Goal: Transaction & Acquisition: Purchase product/service

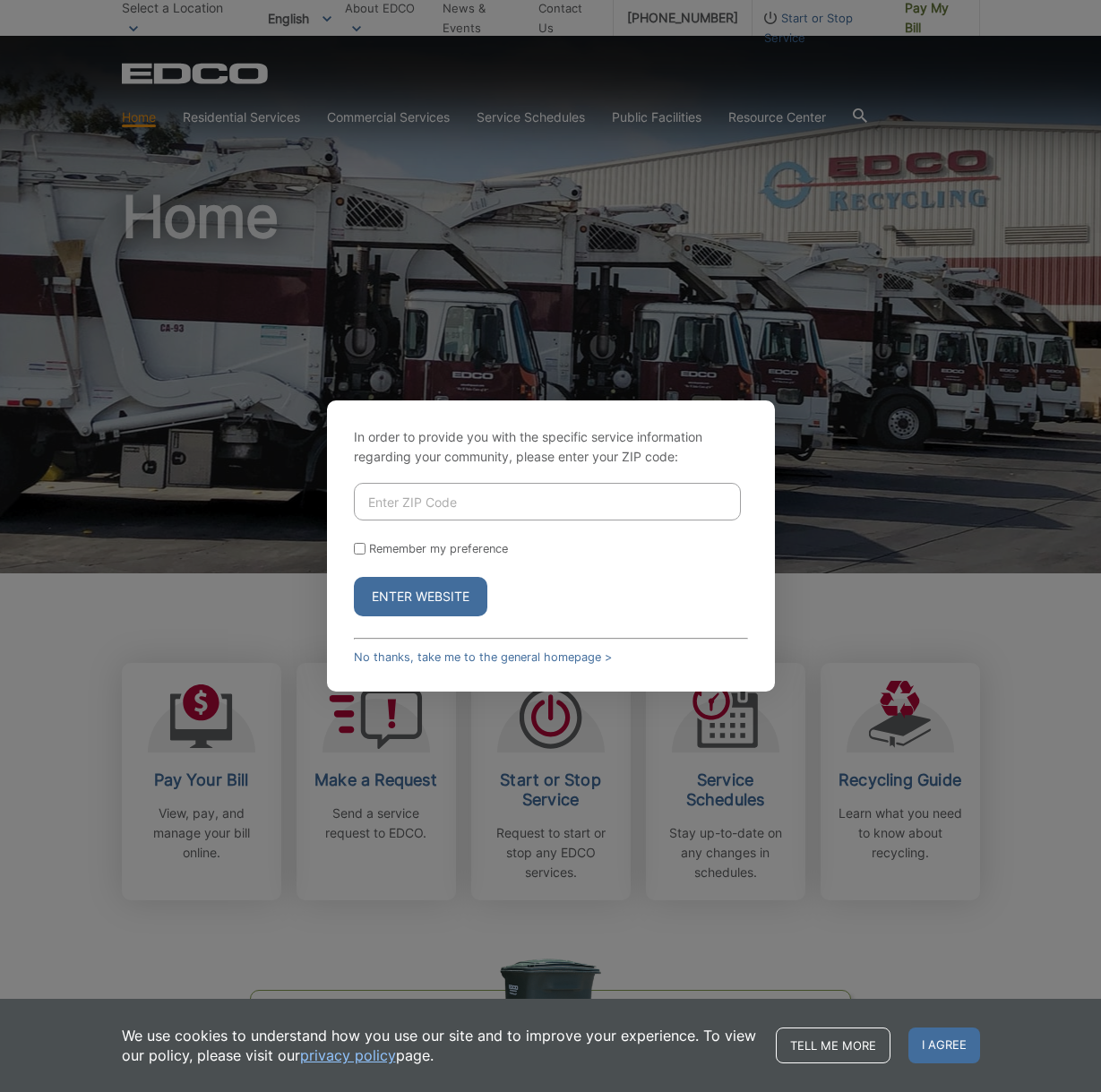
click at [475, 504] on input "Enter ZIP Code" at bounding box center [547, 502] width 387 height 38
type input "92020"
click at [473, 550] on label "Remember my preference" at bounding box center [438, 548] width 139 height 13
click at [365, 550] on input "Remember my preference" at bounding box center [359, 548] width 12 height 12
checkbox input "true"
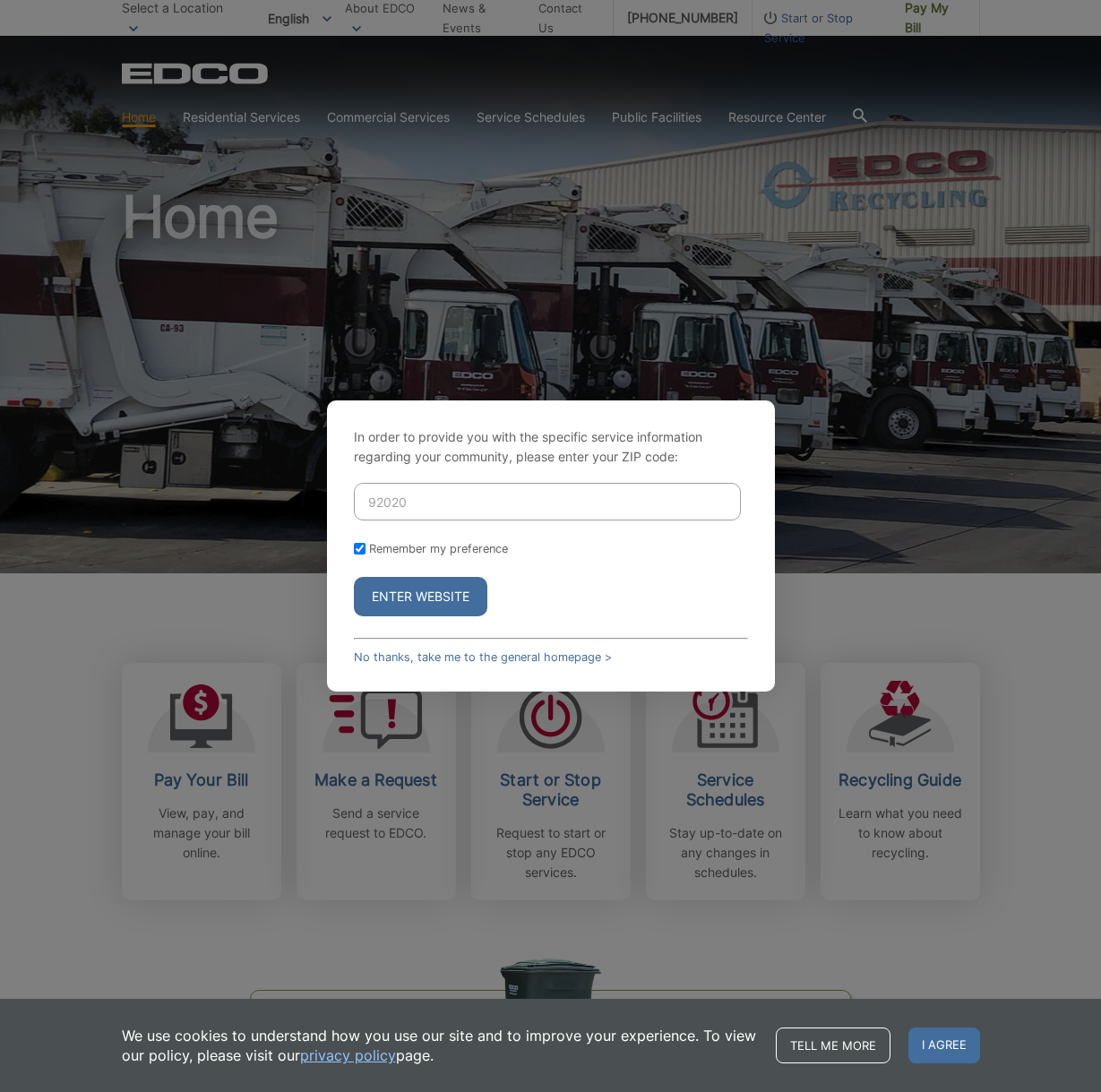
checkbox input "true"
click at [460, 581] on button "Enter Website" at bounding box center [420, 596] width 133 height 40
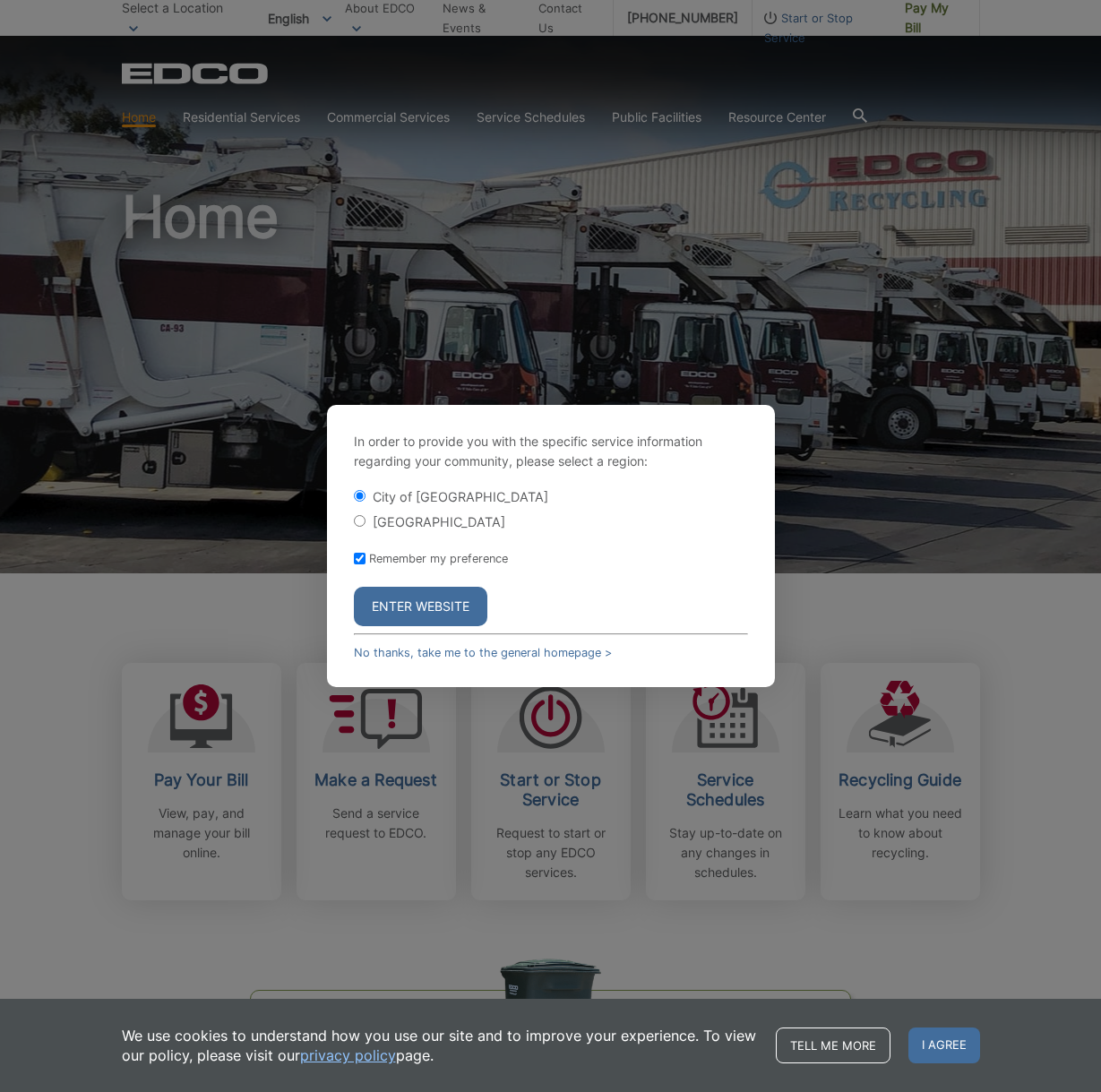
click at [428, 602] on button "Enter Website" at bounding box center [420, 606] width 133 height 40
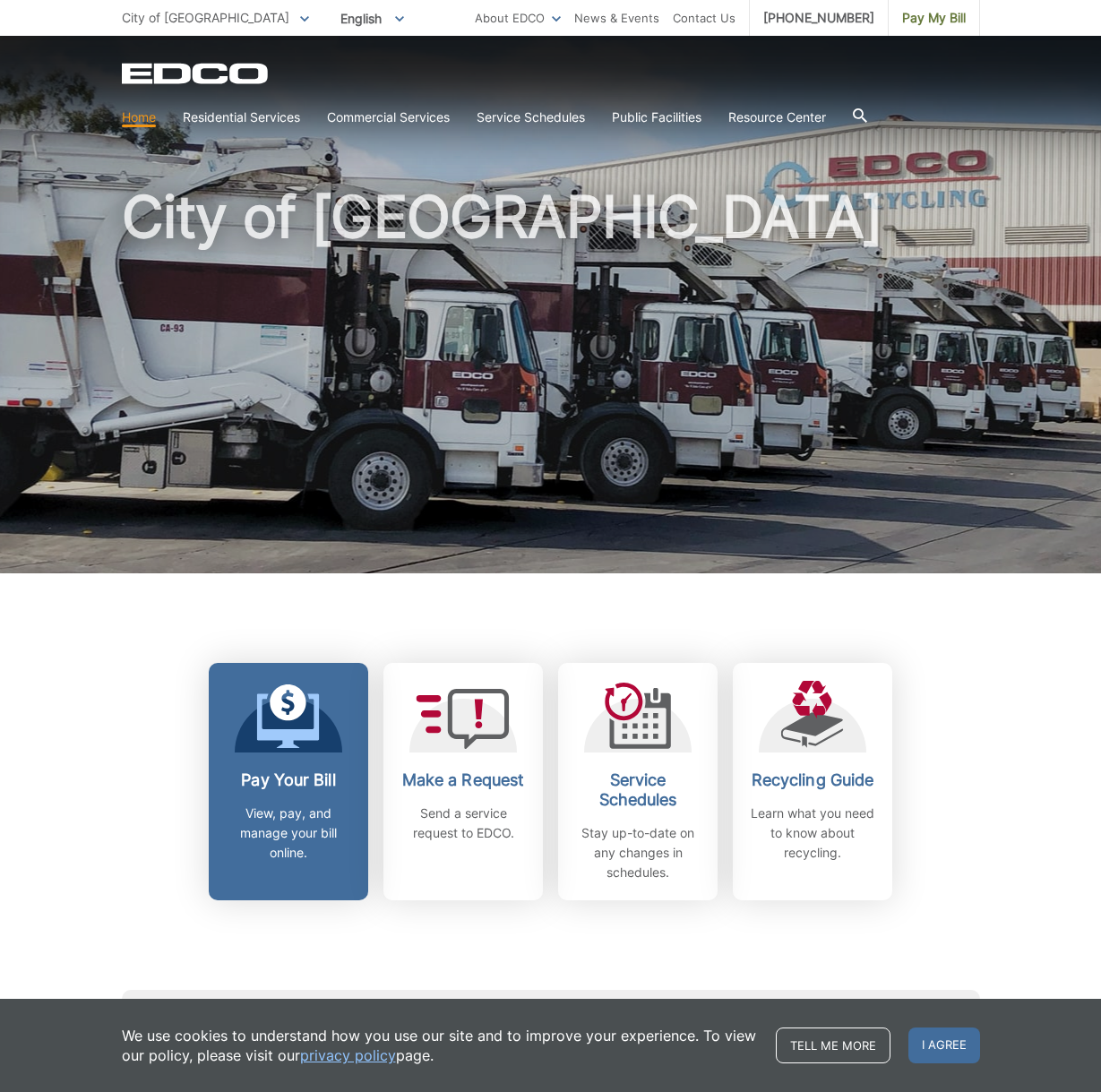
click at [297, 721] on icon at bounding box center [289, 717] width 63 height 65
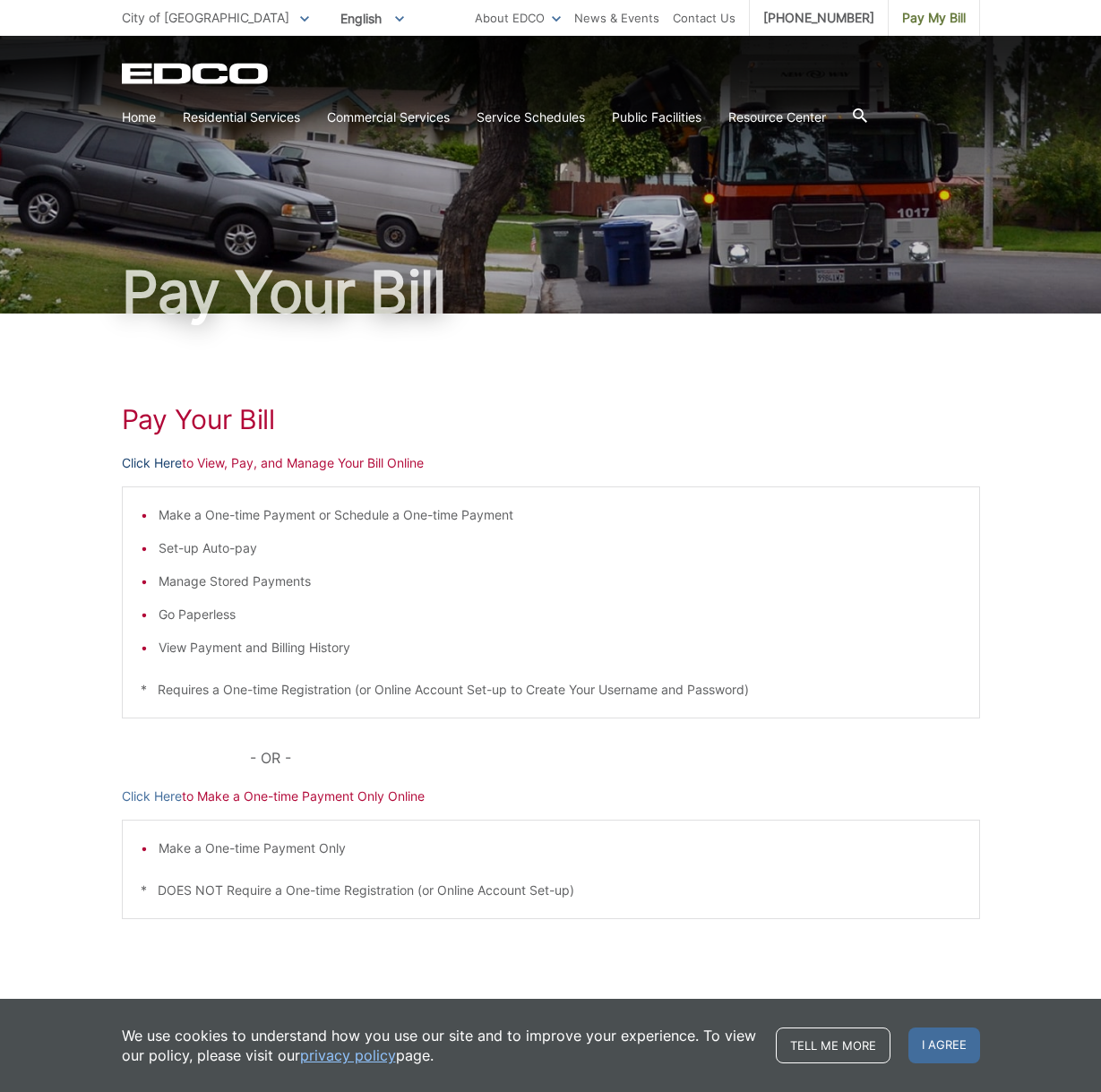
click at [150, 462] on link "Click Here" at bounding box center [151, 463] width 60 height 20
